Goal: Navigation & Orientation: Find specific page/section

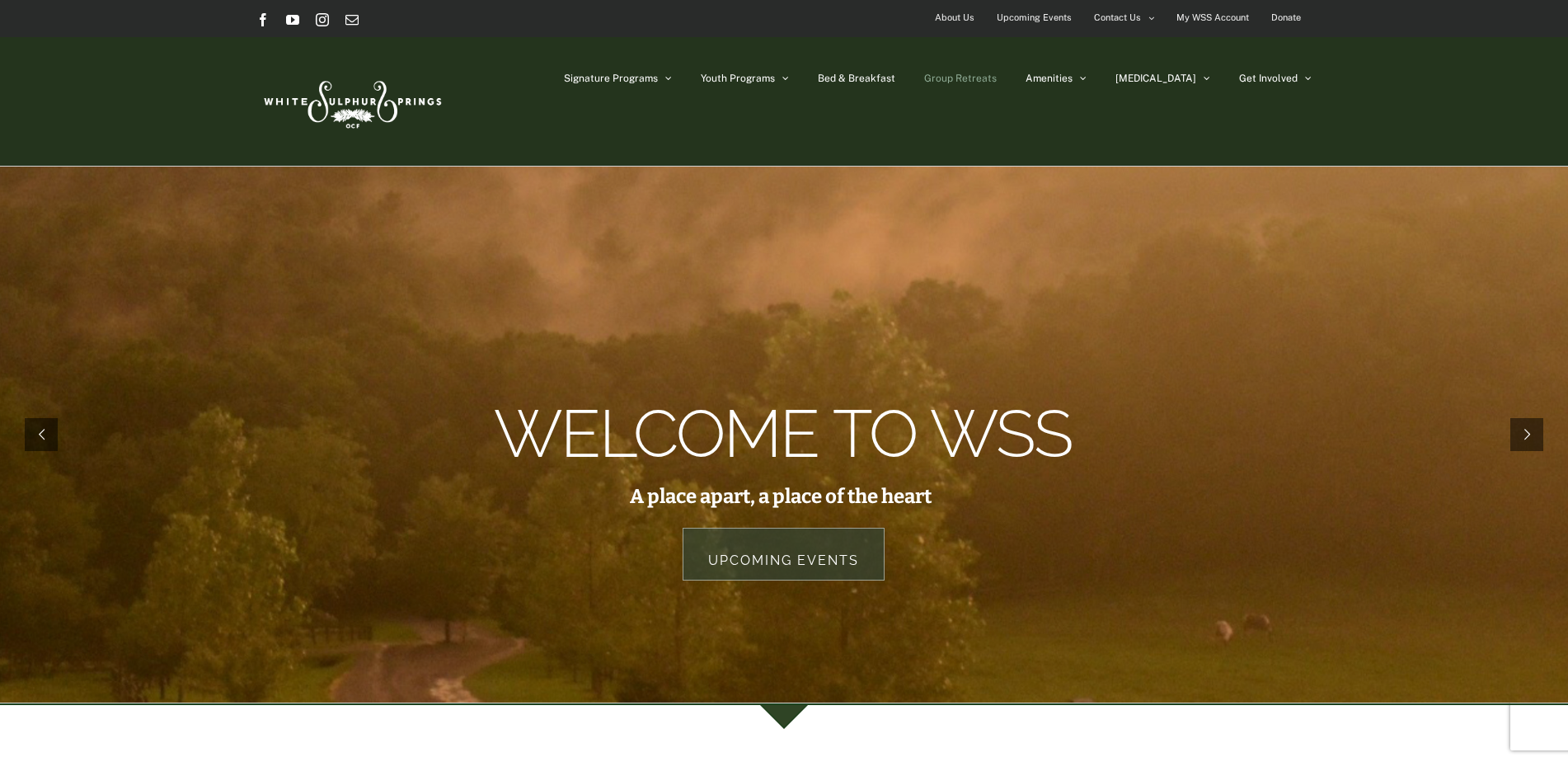
click at [997, 79] on span "Group Retreats" at bounding box center [961, 78] width 73 height 10
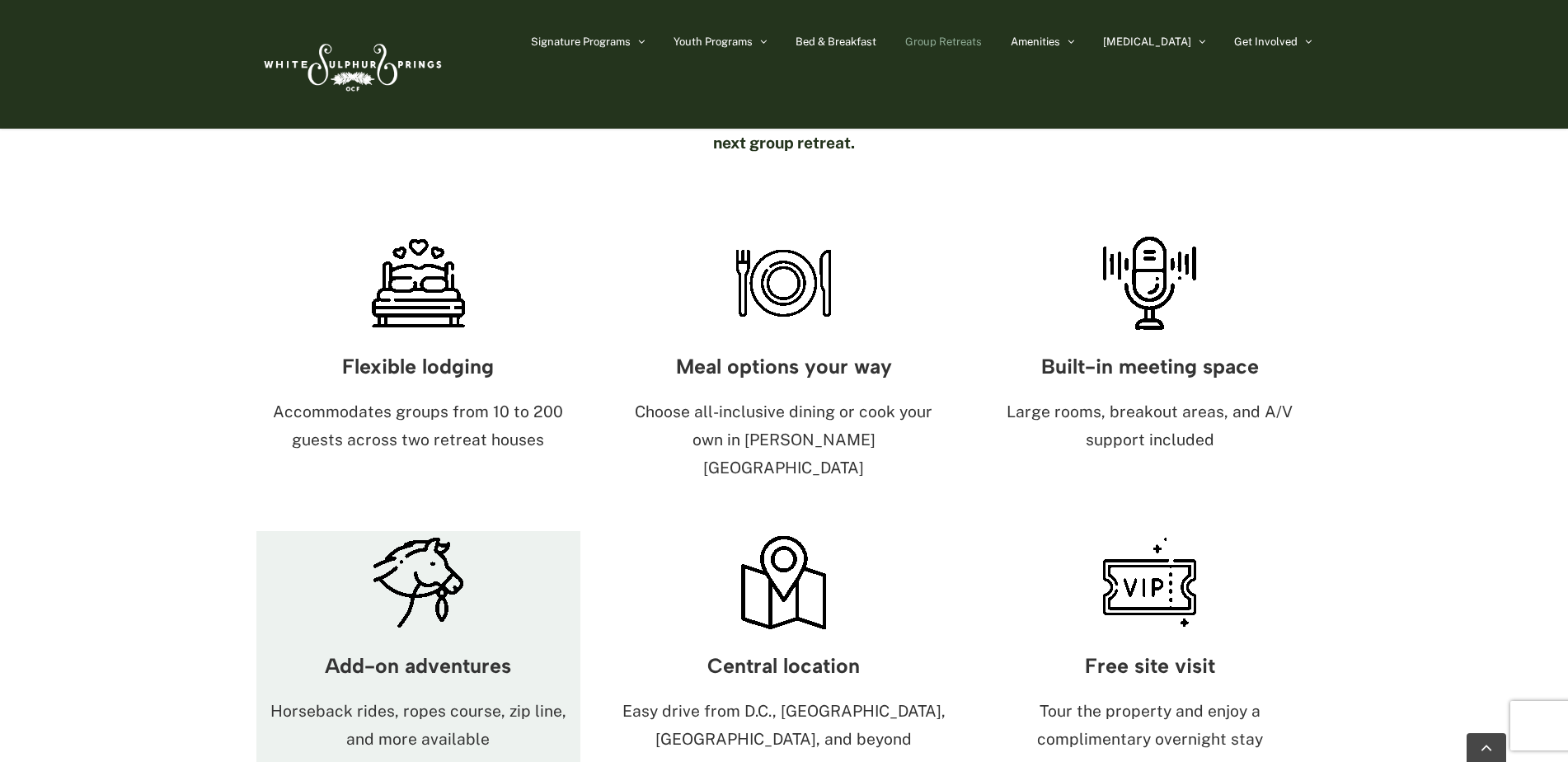
scroll to position [907, 0]
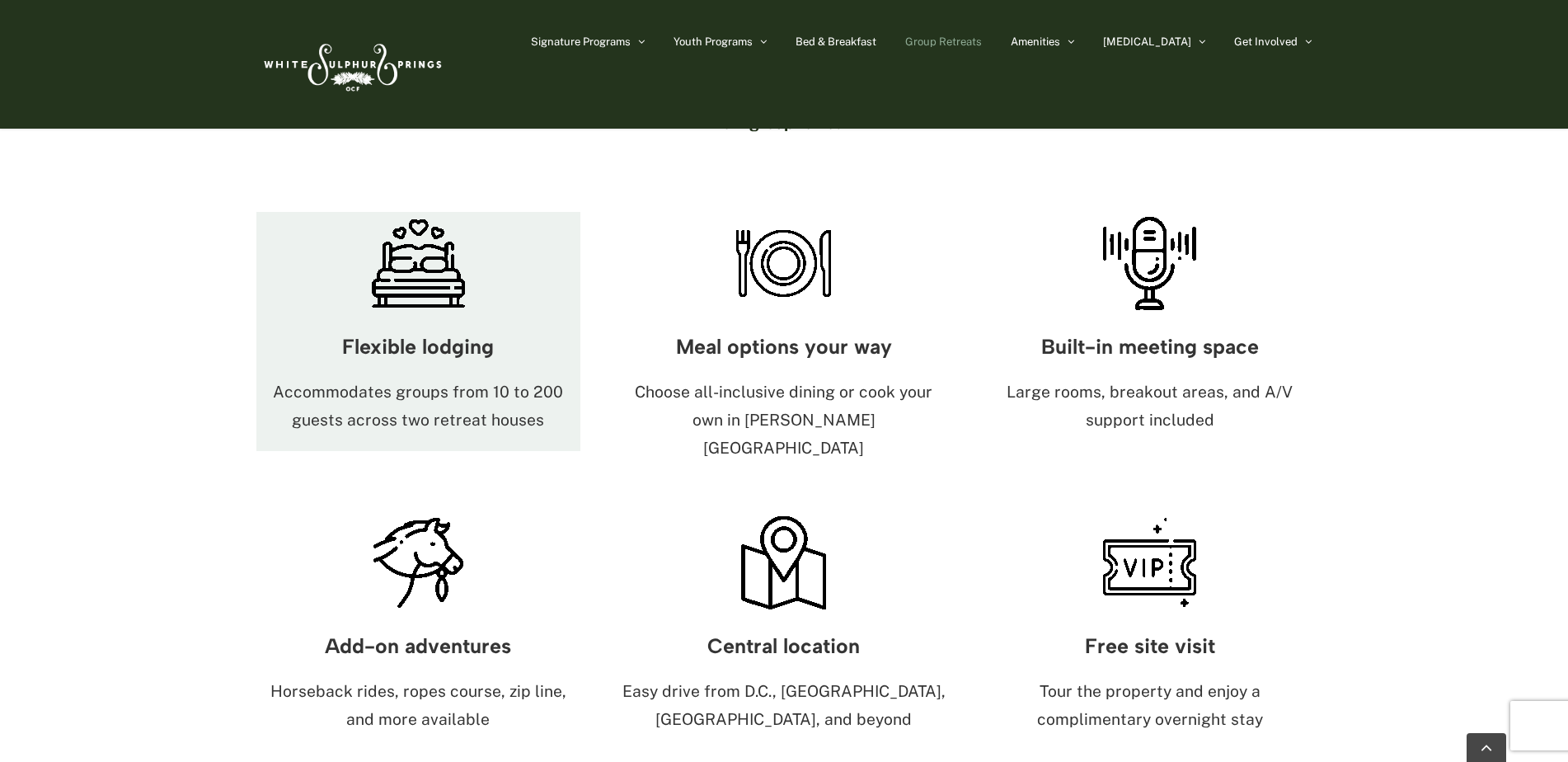
click at [435, 379] on p "Accommodates groups from 10 to 200 guests across two retreat houses" at bounding box center [418, 406] width 324 height 56
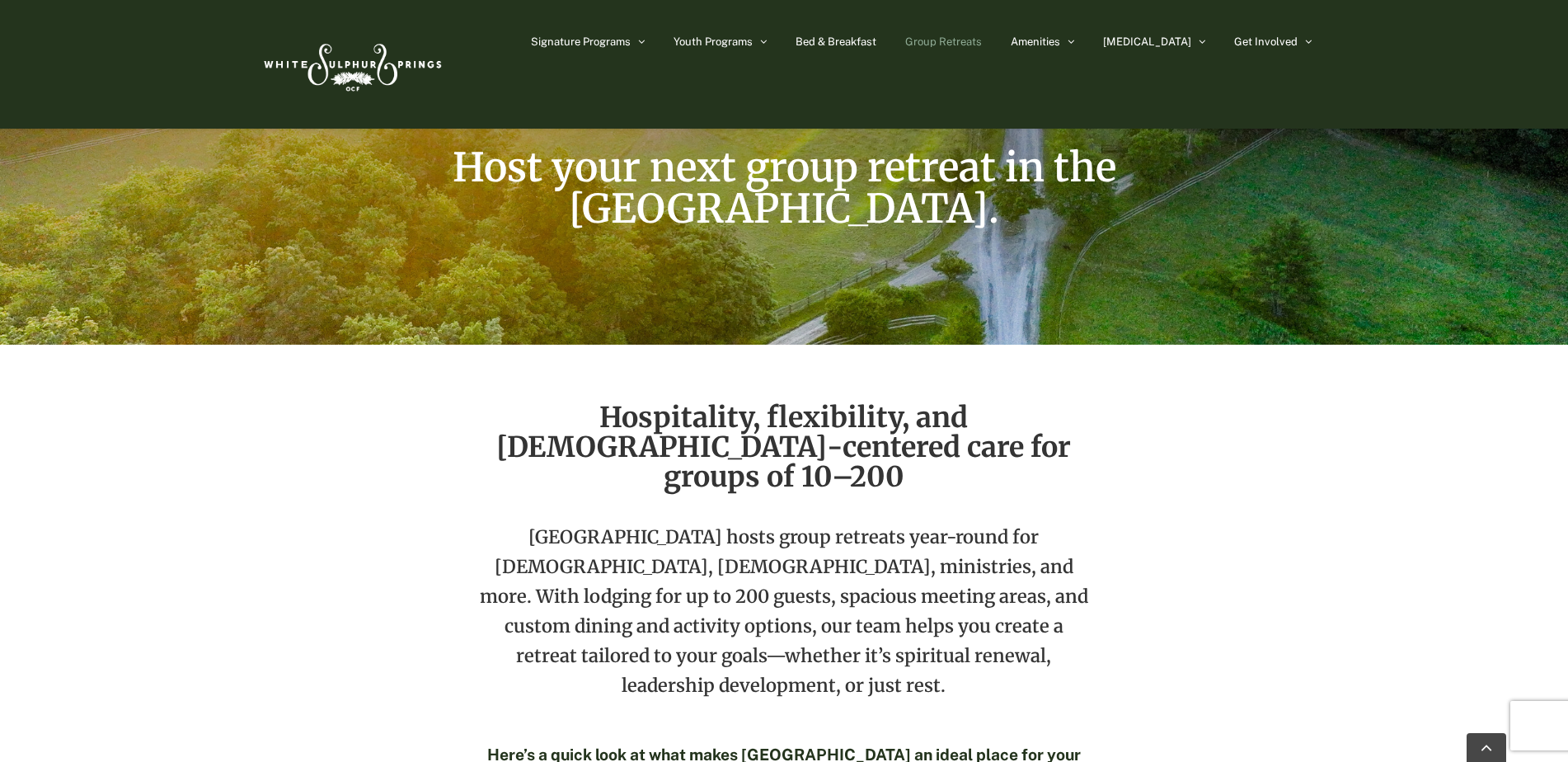
scroll to position [0, 0]
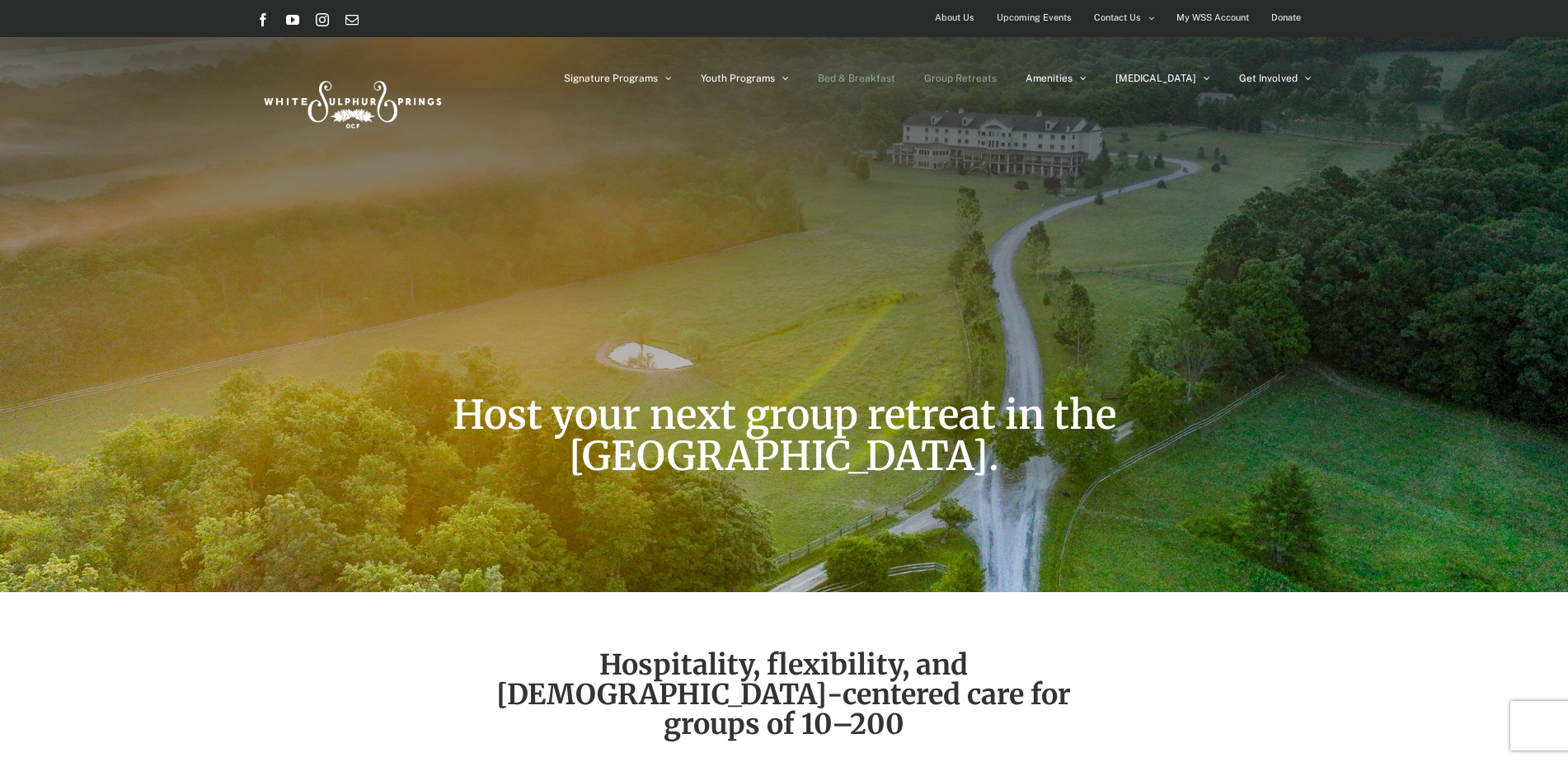
click at [895, 72] on link "Bed & Breakfast" at bounding box center [856, 79] width 78 height 83
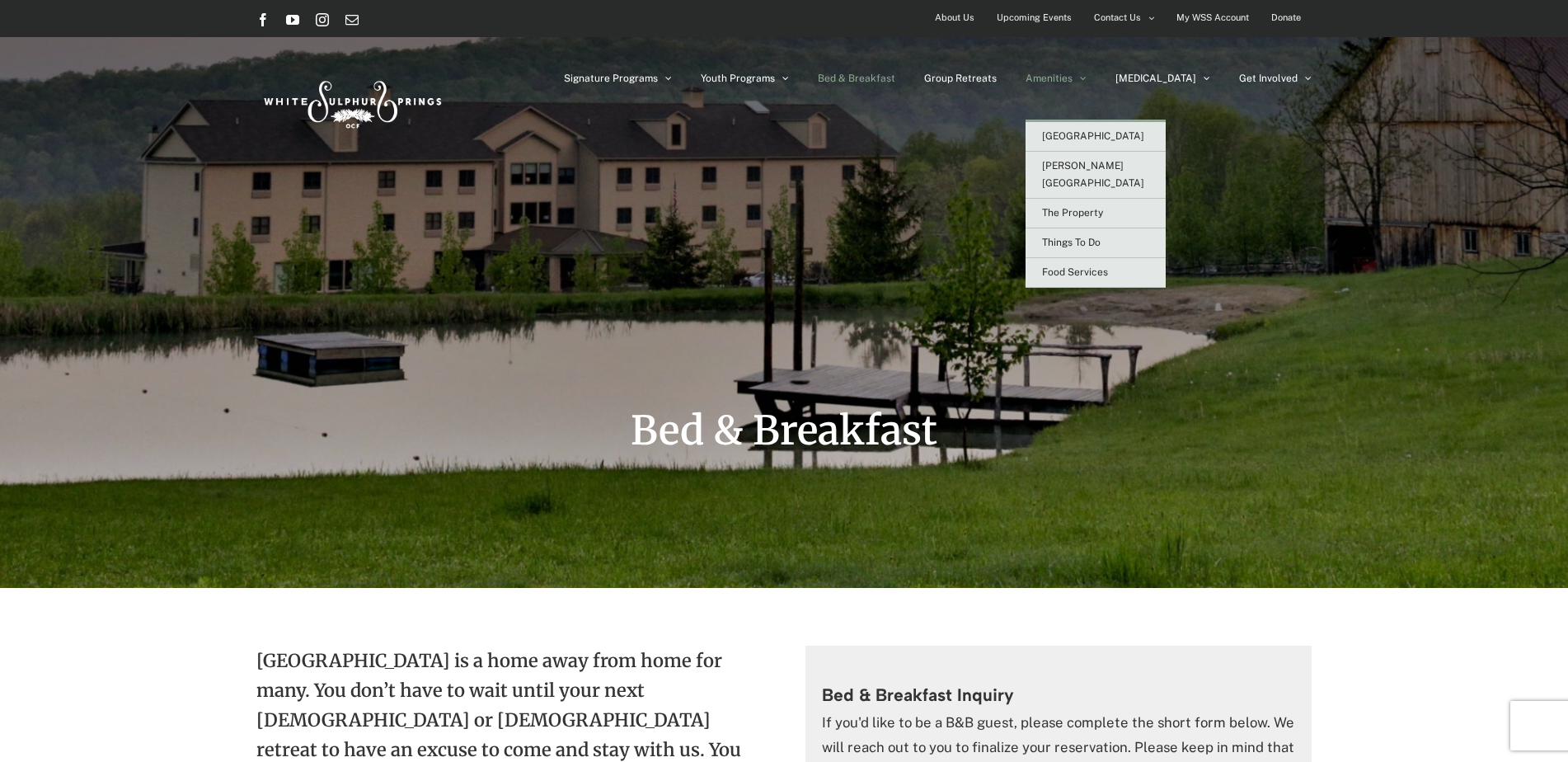
drag, startPoint x: 0, startPoint y: 0, endPoint x: 1121, endPoint y: 74, distance: 1123.4
click at [1073, 74] on span "Amenities" at bounding box center [1049, 78] width 47 height 10
click at [1116, 138] on span "[GEOGRAPHIC_DATA]" at bounding box center [1094, 136] width 103 height 12
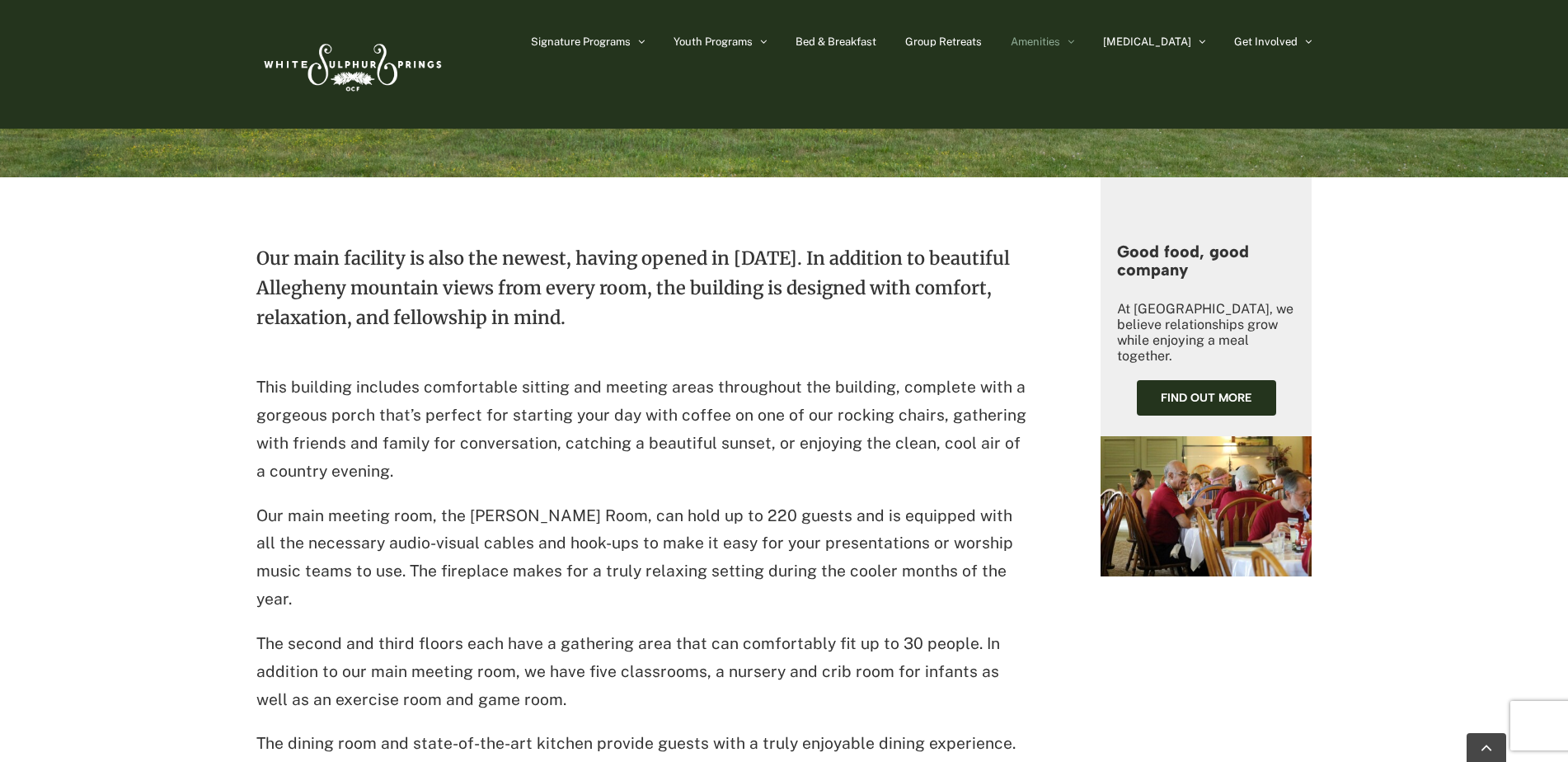
scroll to position [247, 0]
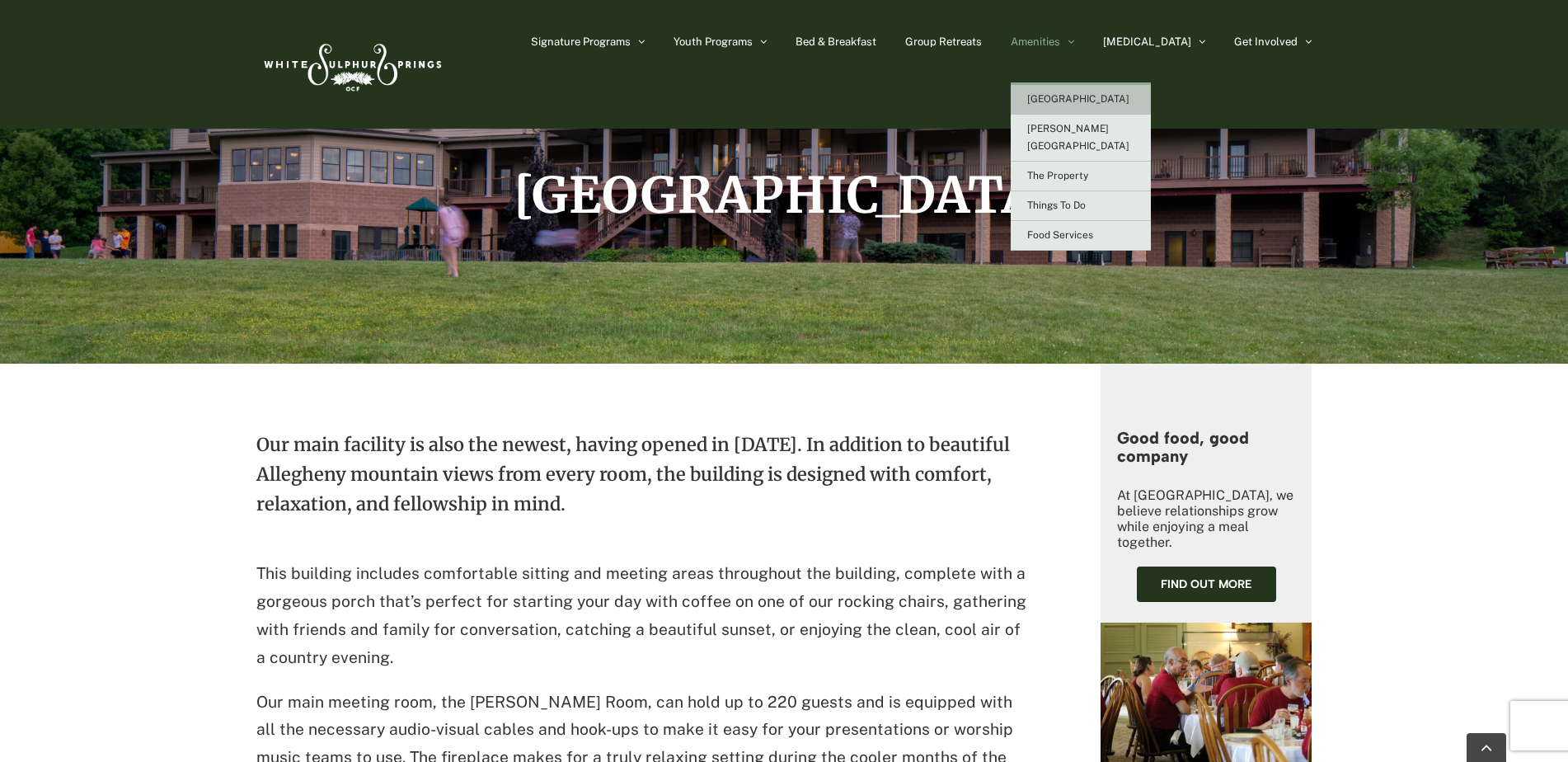
click at [1060, 42] on span "Amenities" at bounding box center [1035, 41] width 49 height 11
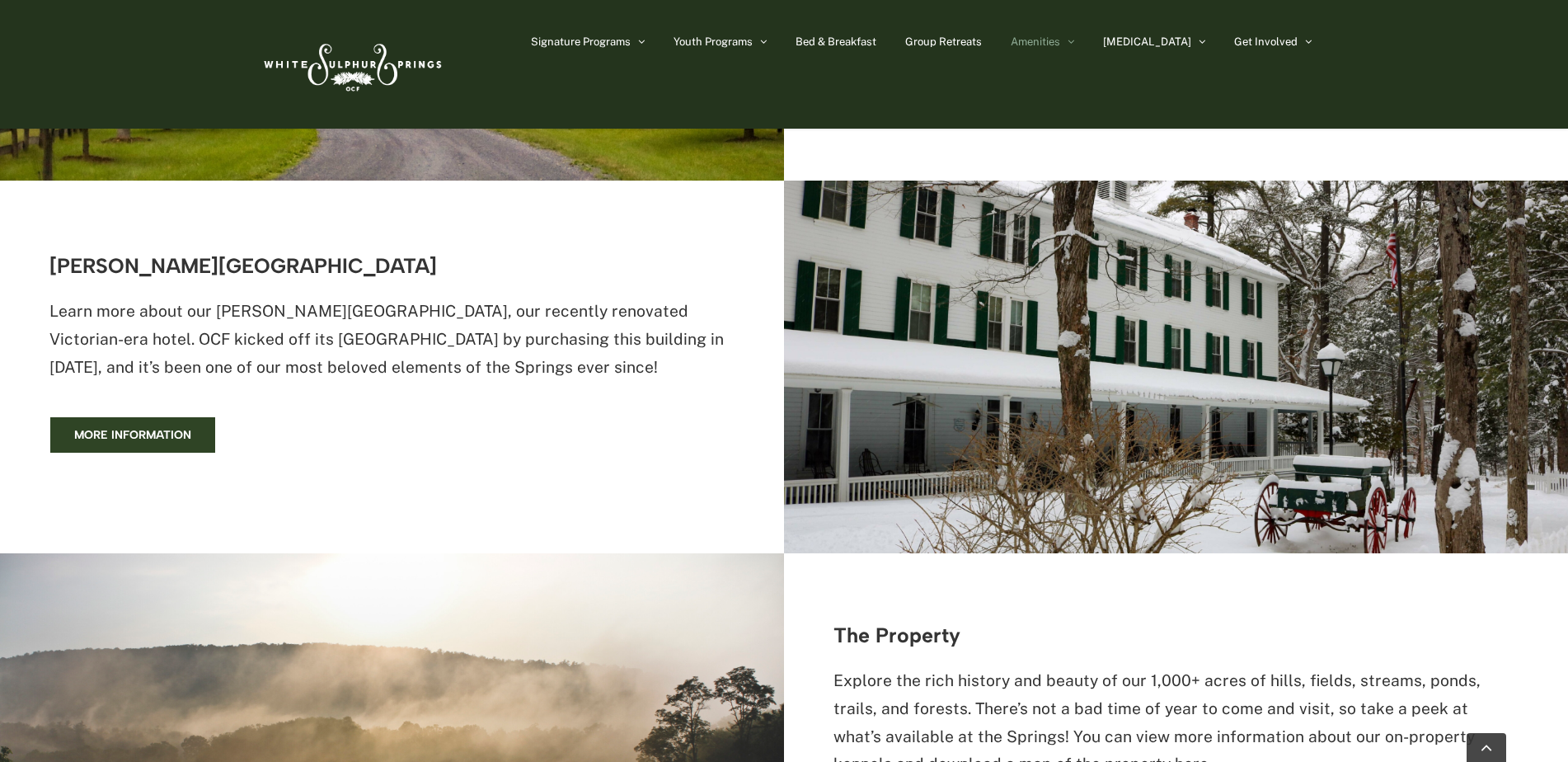
scroll to position [907, 0]
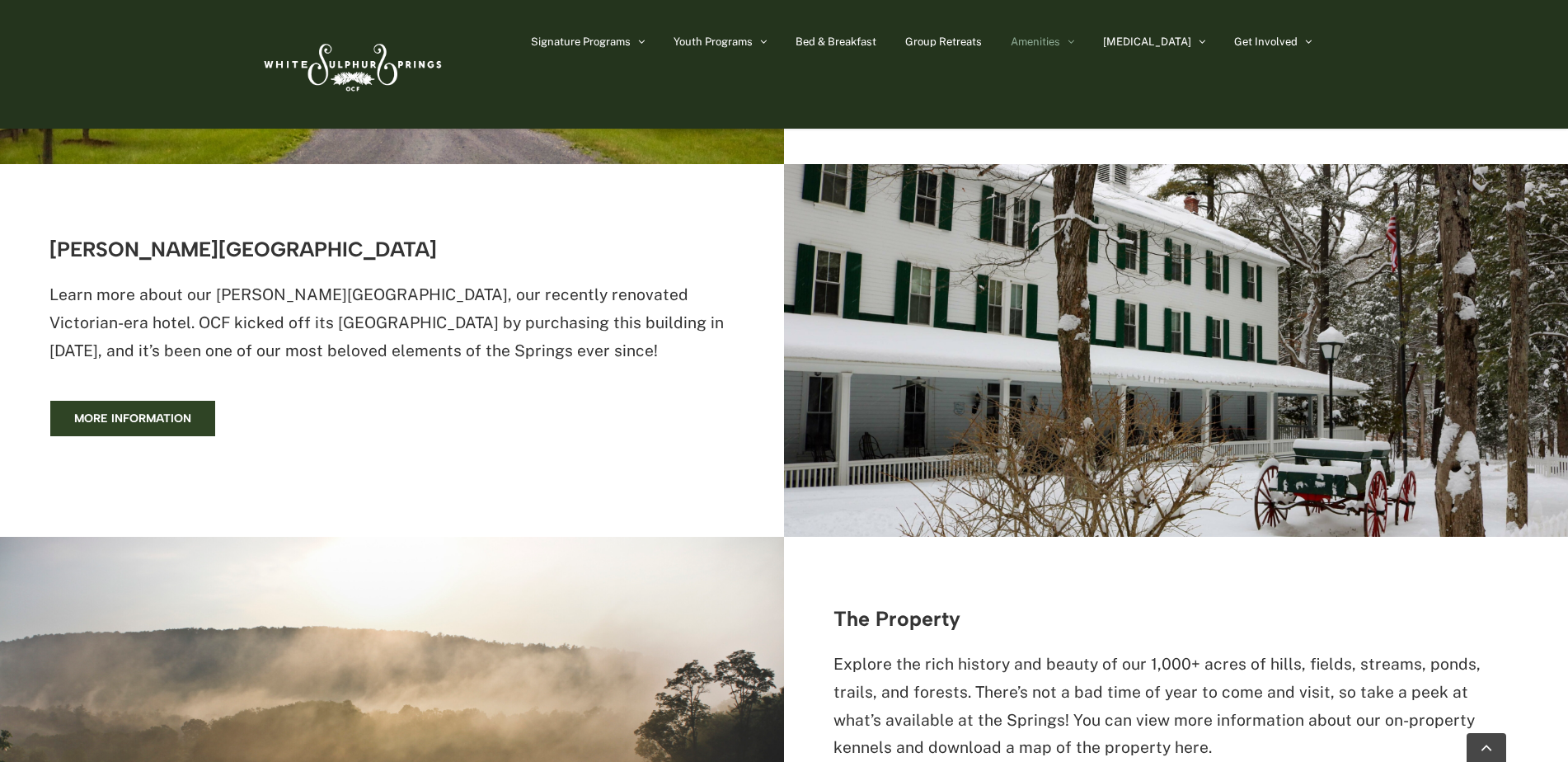
click at [132, 421] on span "More information" at bounding box center [132, 418] width 117 height 14
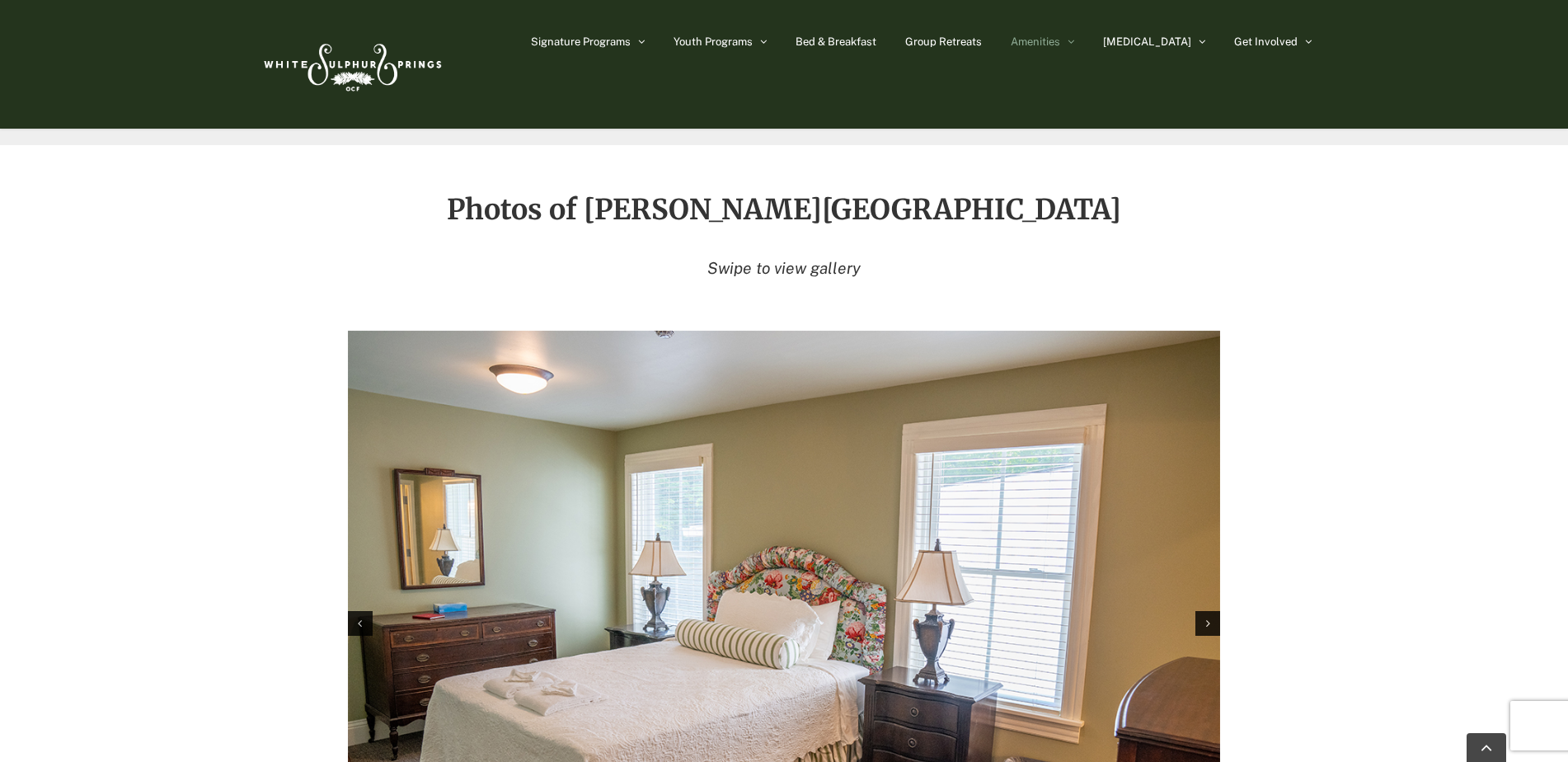
scroll to position [2390, 0]
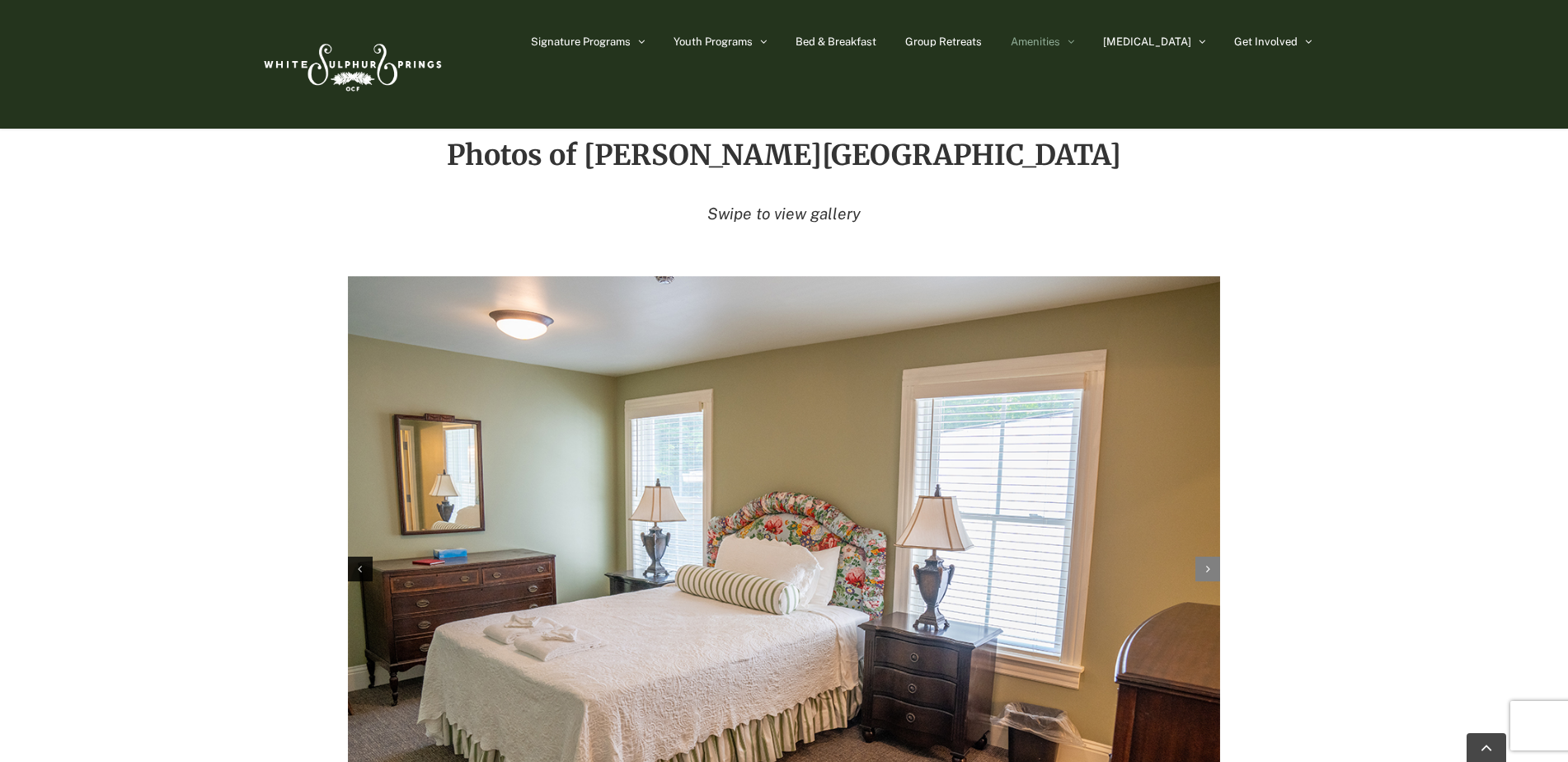
click at [1206, 556] on div "Next slide" at bounding box center [1207, 568] width 25 height 25
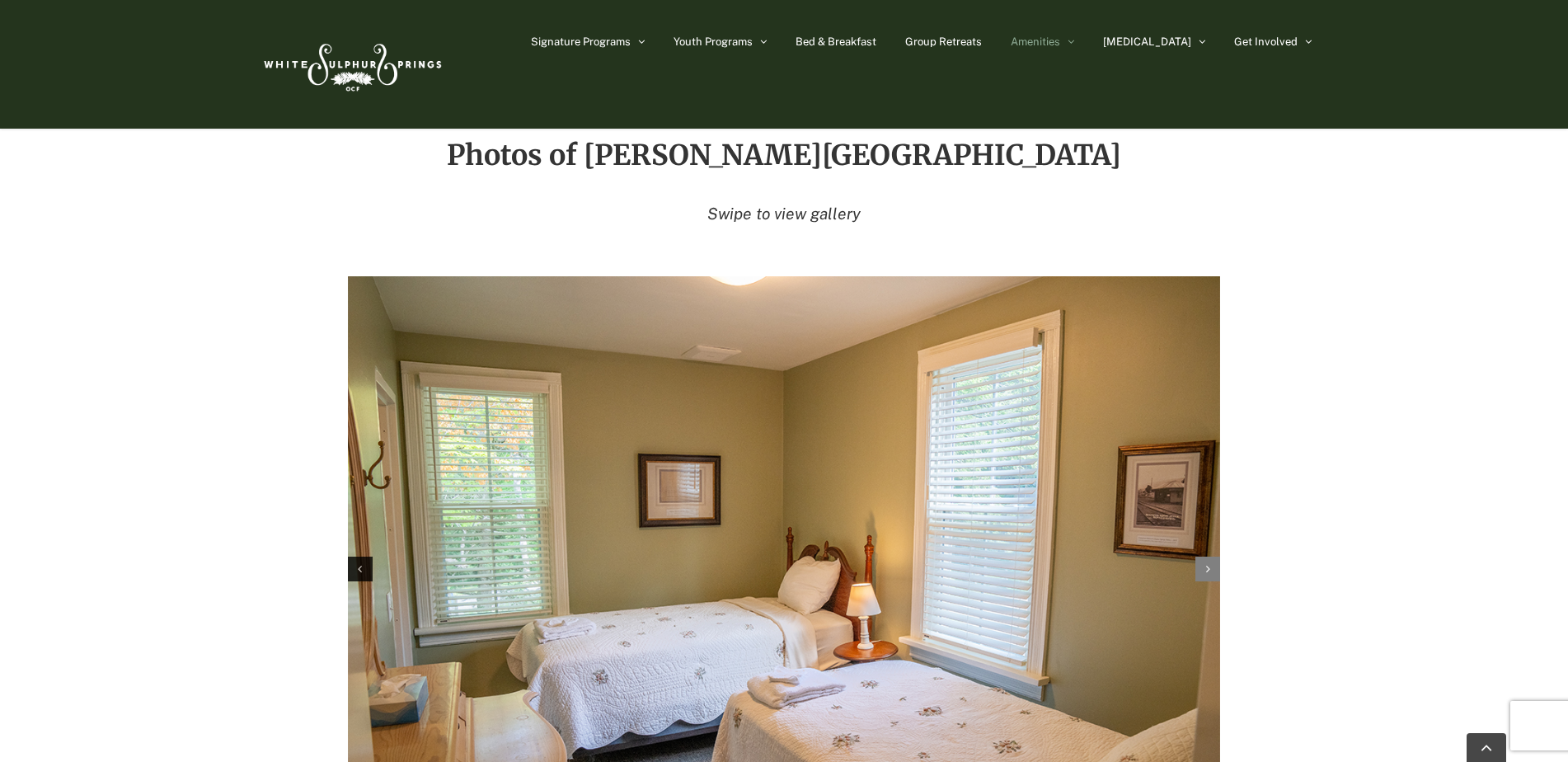
click at [1204, 556] on div "Next slide" at bounding box center [1207, 568] width 25 height 25
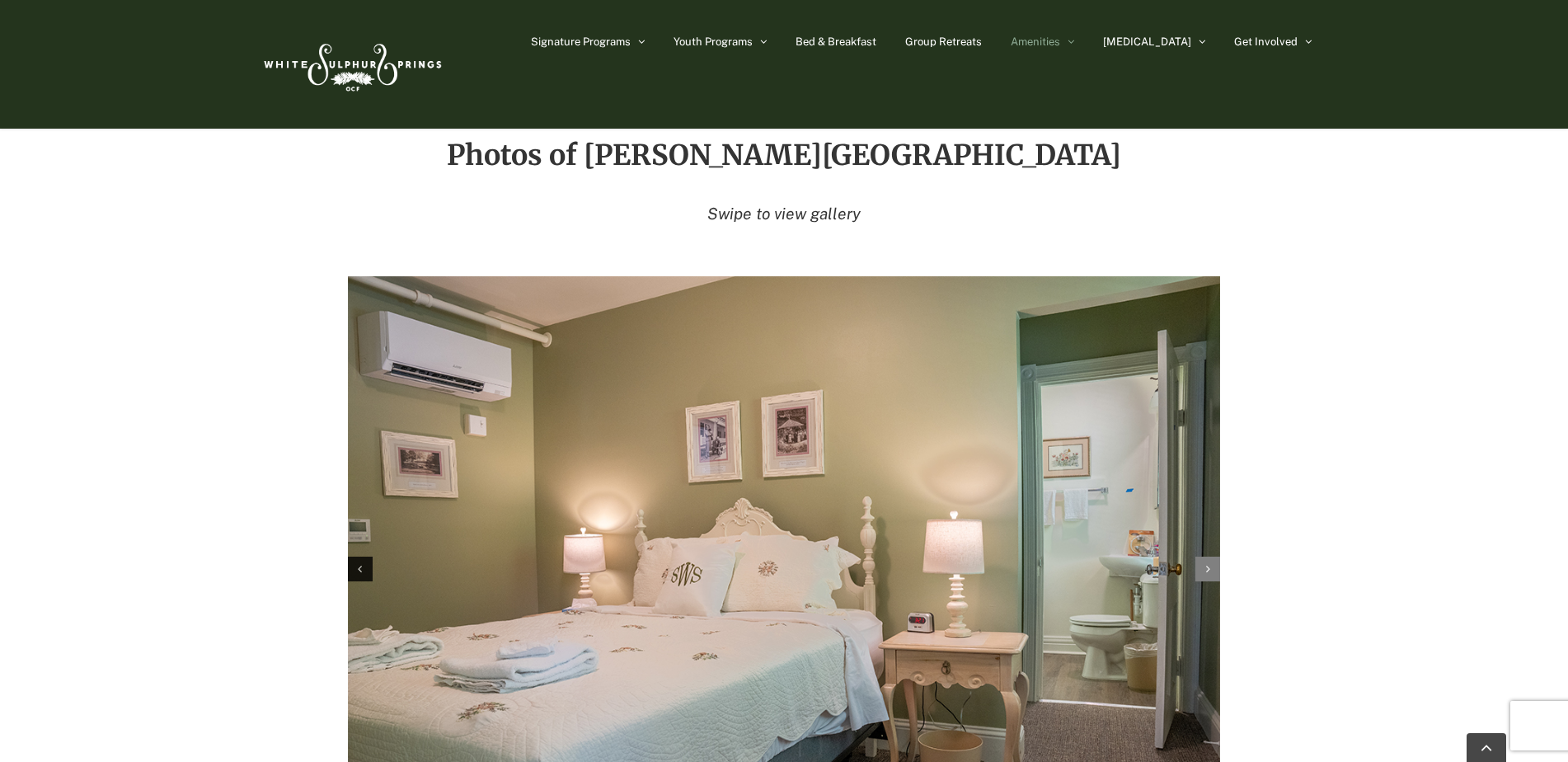
click at [1206, 563] on icon "Next slide" at bounding box center [1208, 569] width 4 height 12
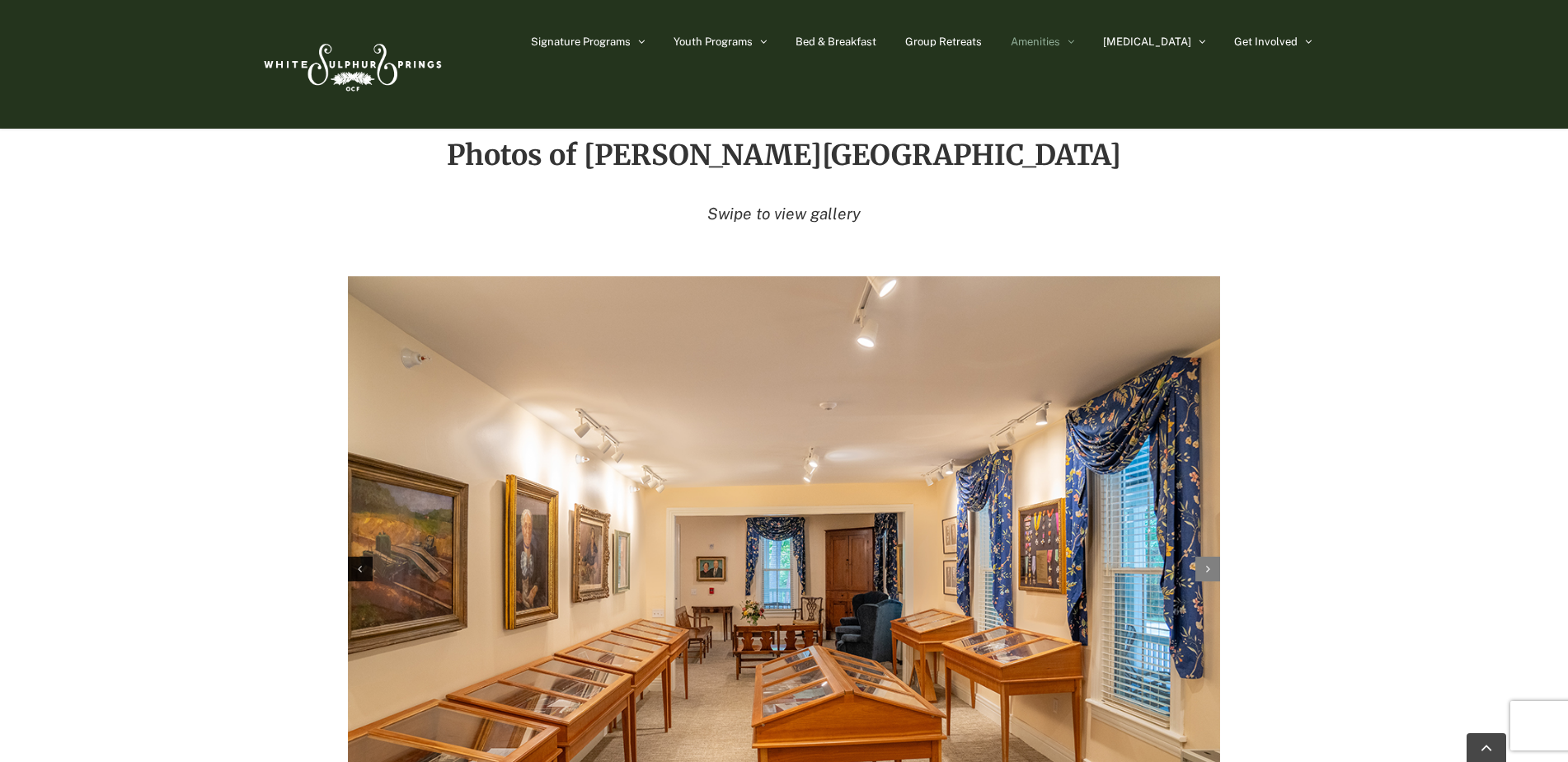
click at [1210, 556] on div "Next slide" at bounding box center [1207, 568] width 25 height 25
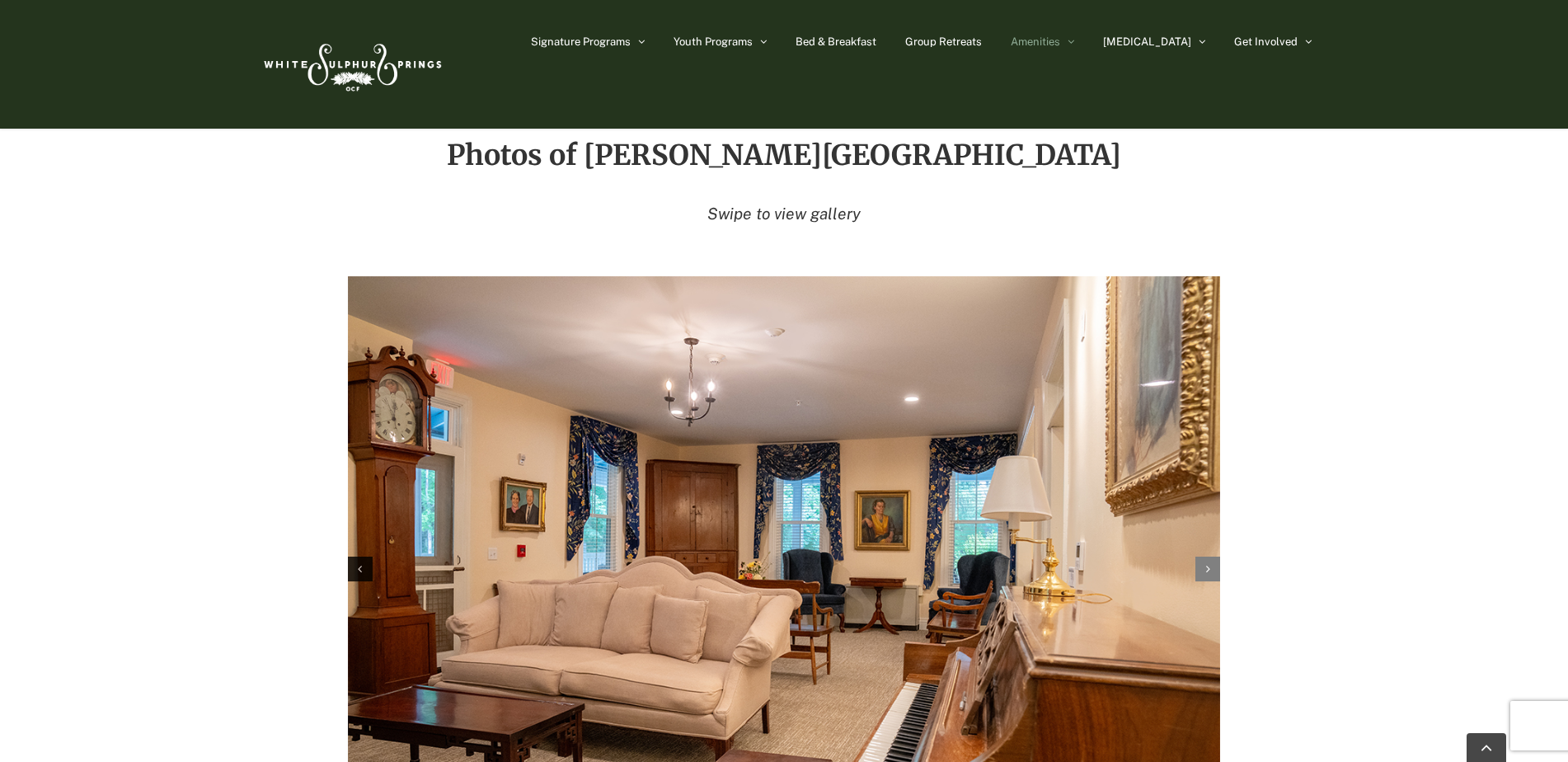
click at [1210, 563] on icon "Next slide" at bounding box center [1208, 569] width 4 height 12
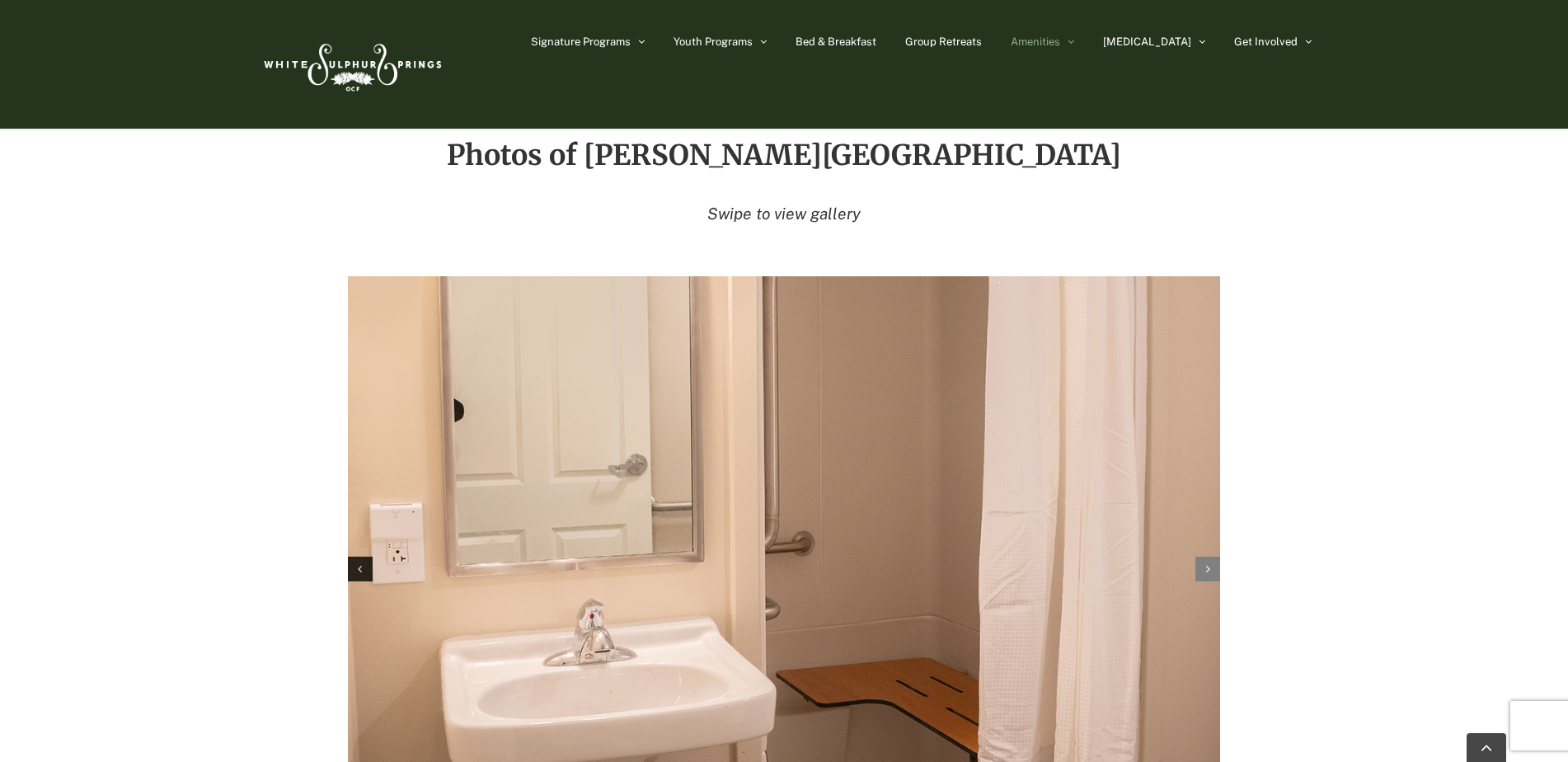
click at [1210, 563] on icon "Next slide" at bounding box center [1208, 569] width 4 height 12
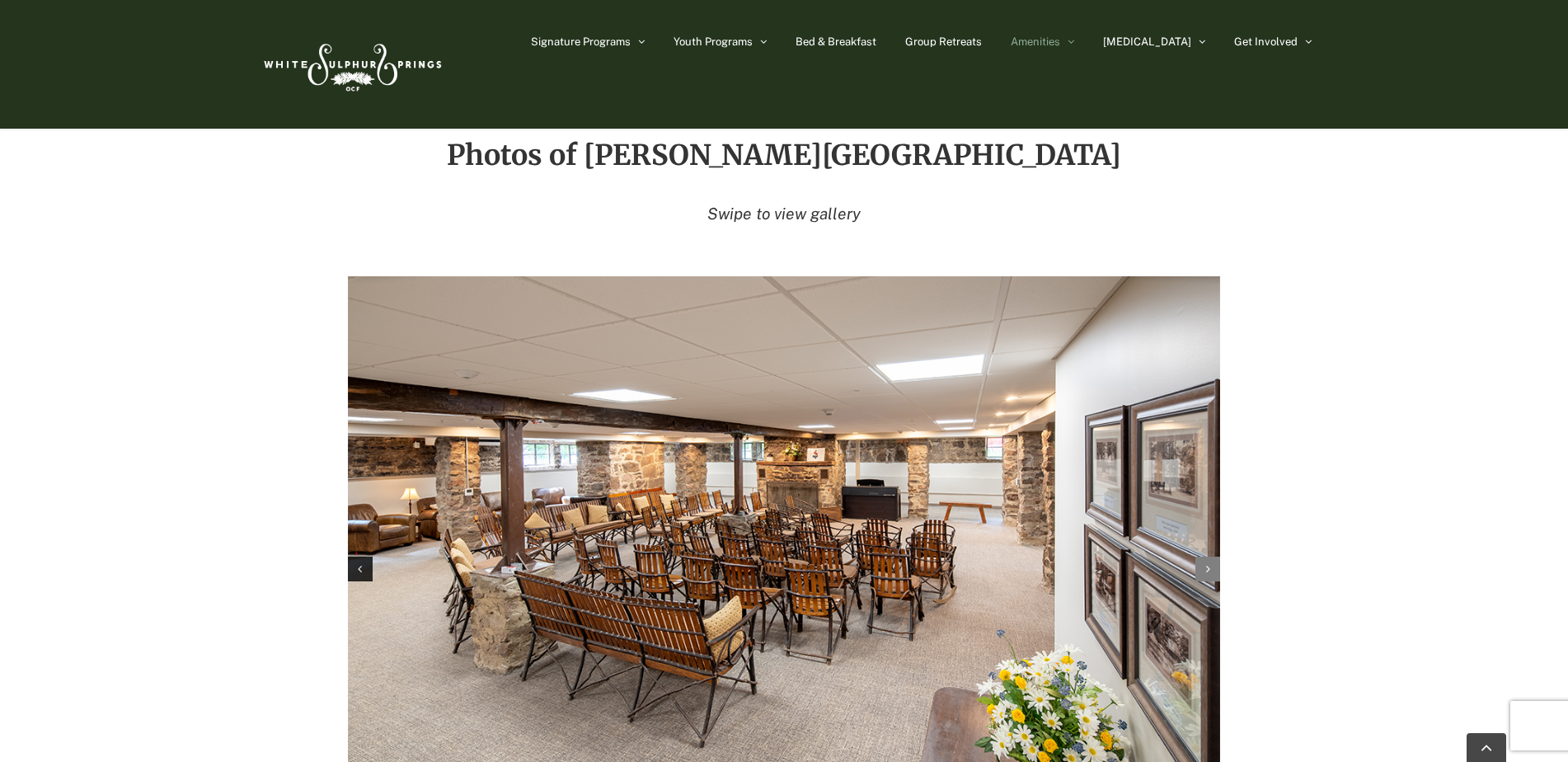
click at [1210, 563] on icon "Next slide" at bounding box center [1208, 569] width 4 height 12
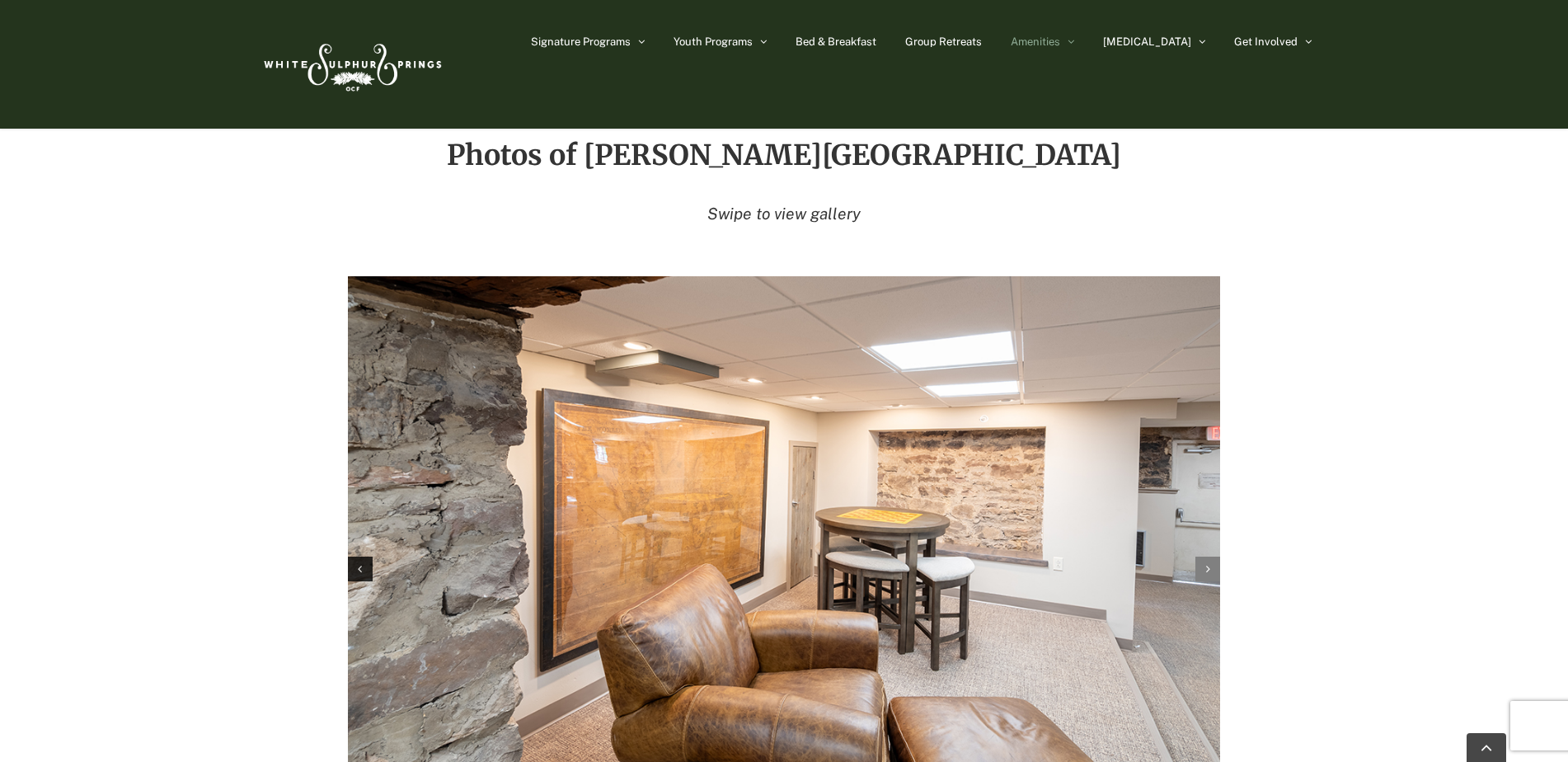
click at [1210, 563] on icon "Next slide" at bounding box center [1208, 569] width 4 height 12
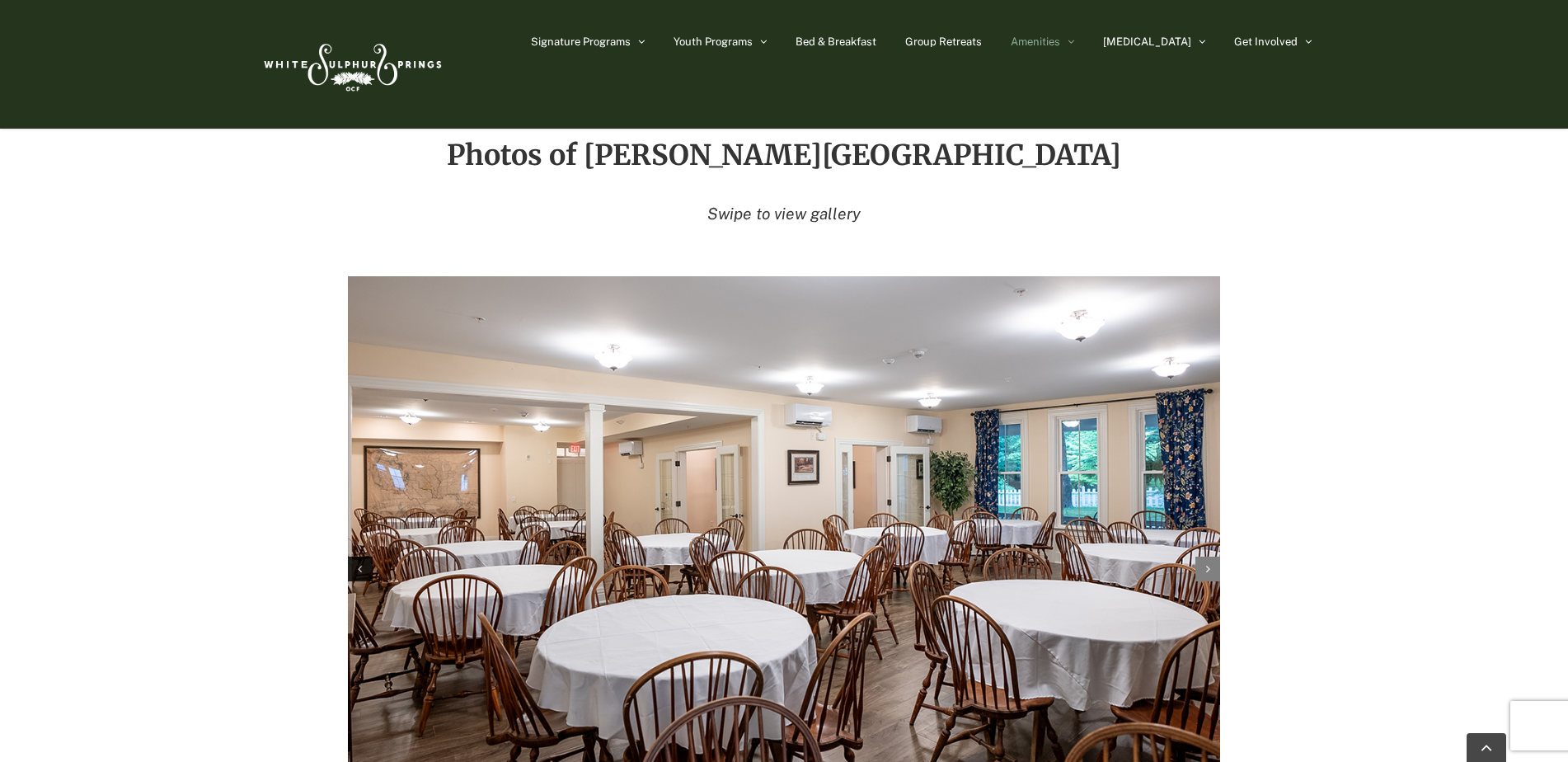
click at [1207, 563] on icon "Next slide" at bounding box center [1208, 569] width 4 height 12
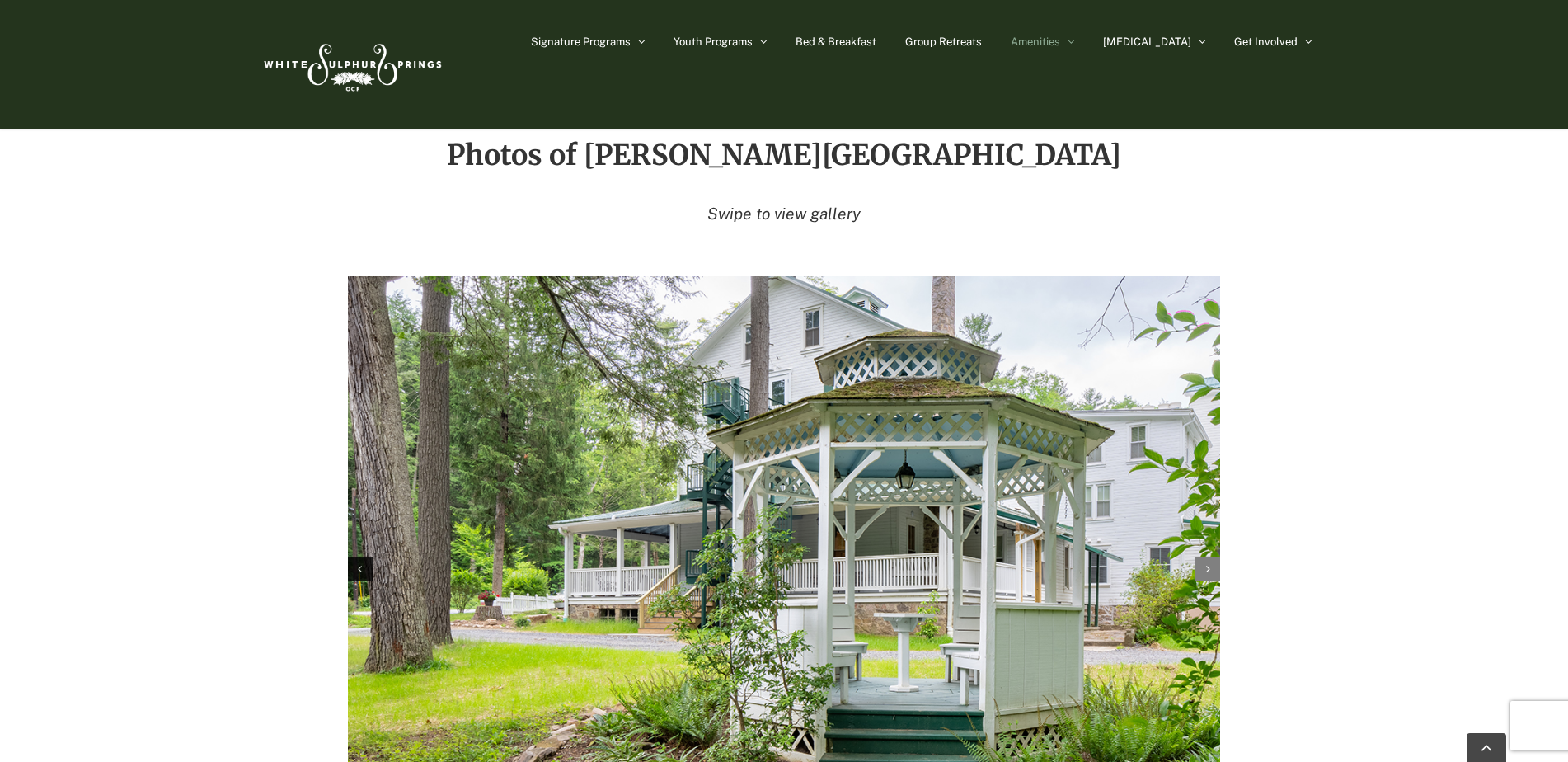
click at [1206, 563] on icon "Next slide" at bounding box center [1208, 569] width 4 height 12
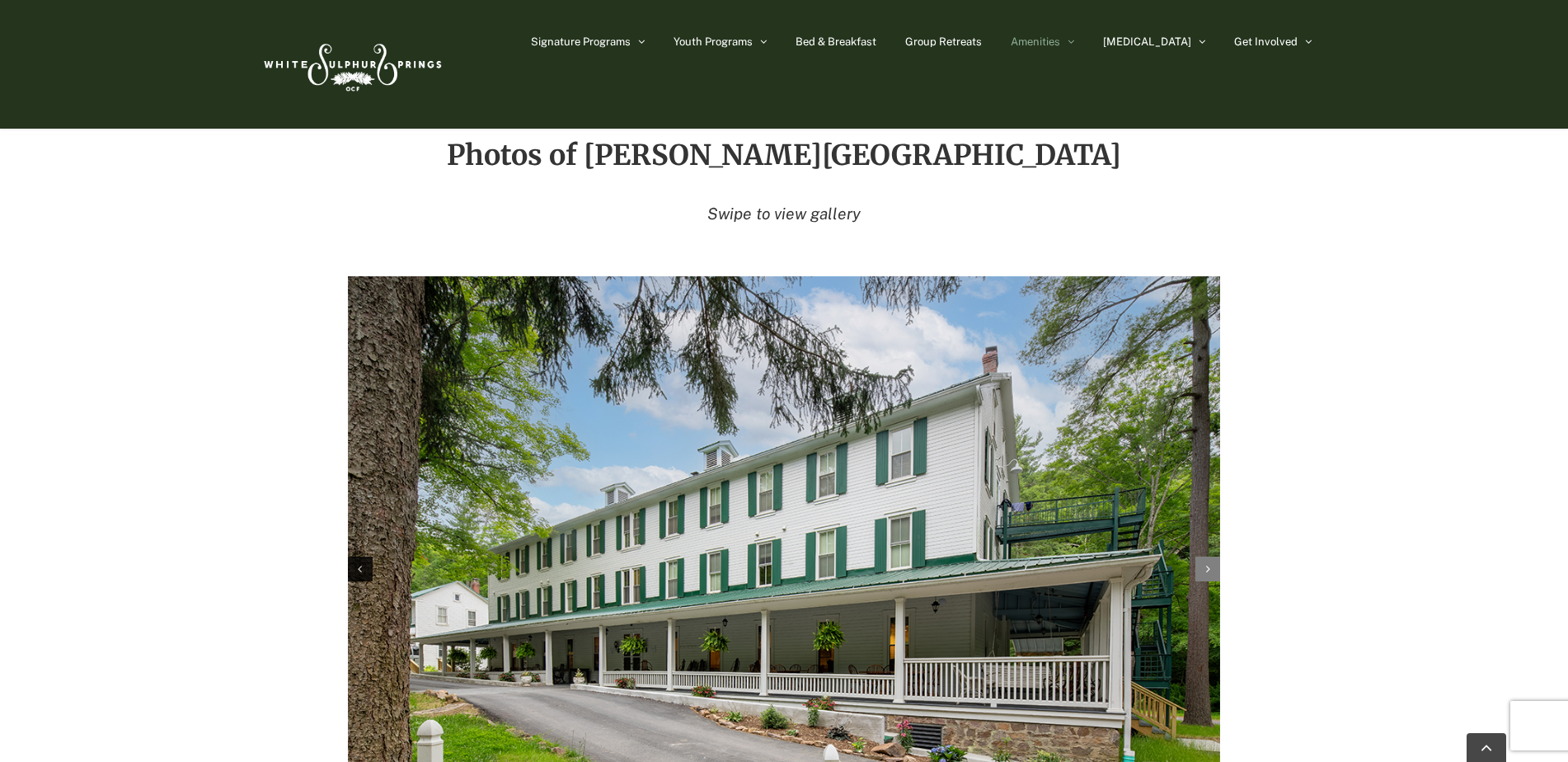
click at [1206, 563] on icon "Next slide" at bounding box center [1208, 569] width 4 height 12
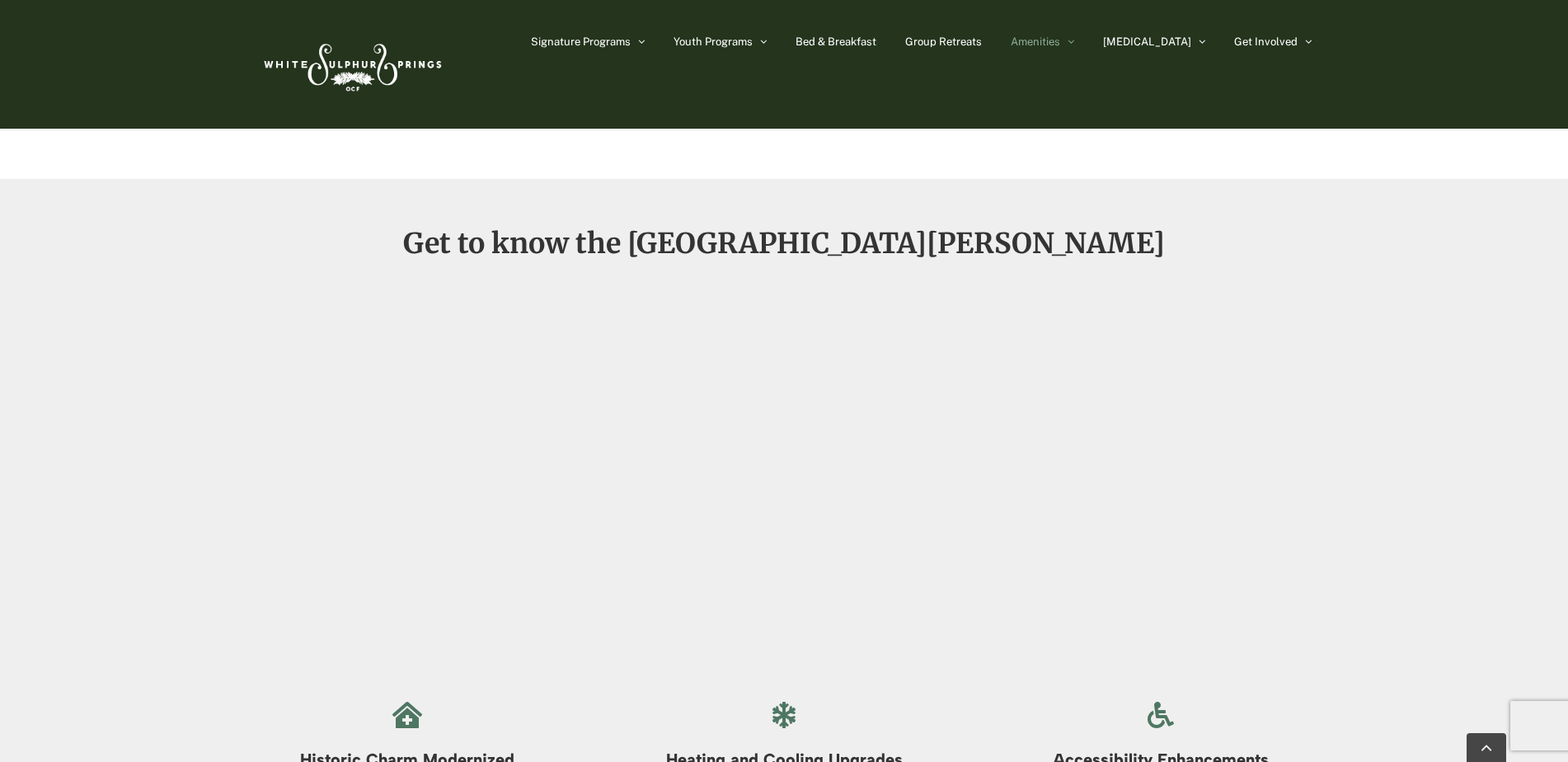
scroll to position [1072, 0]
